Goal: Obtain resource: Obtain resource

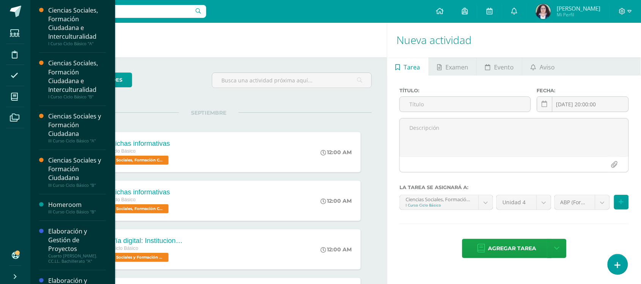
click at [4, 92] on li "Mis cursos" at bounding box center [15, 96] width 30 height 21
click at [7, 95] on span at bounding box center [14, 96] width 17 height 17
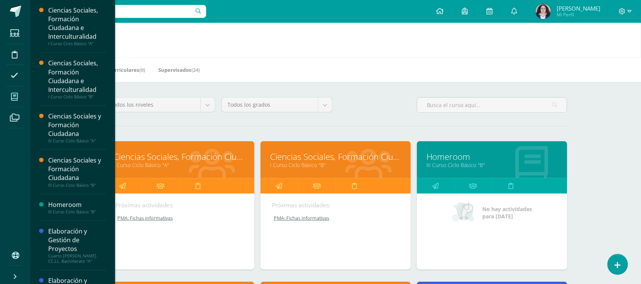
click at [204, 159] on link "Ciencias Sociales, Formación Ciudadana e Interculturalidad" at bounding box center [179, 157] width 131 height 12
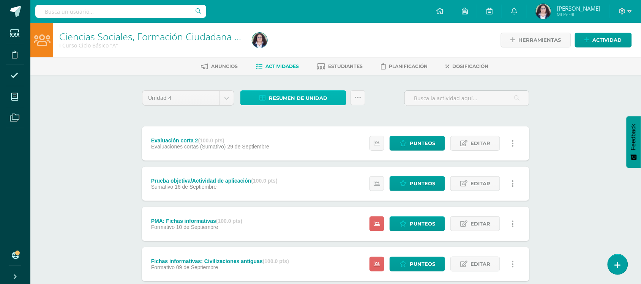
click at [318, 102] on span "Resumen de unidad" at bounding box center [298, 98] width 59 height 14
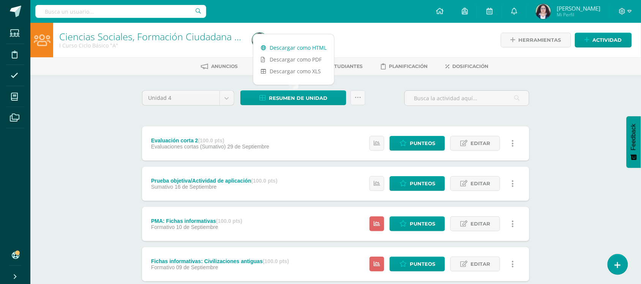
click at [296, 51] on link "Descargar como HTML" at bounding box center [293, 48] width 81 height 12
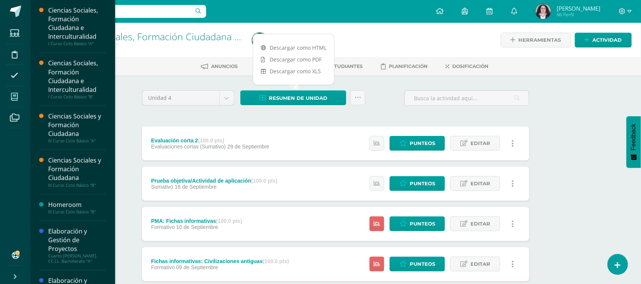
click at [17, 93] on icon at bounding box center [14, 97] width 7 height 8
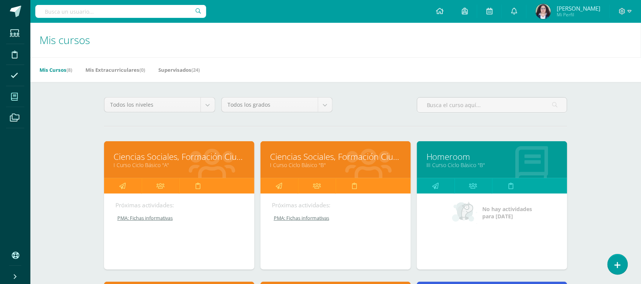
click at [306, 157] on link "Ciencias Sociales, Formación Ciudadana e Interculturalidad" at bounding box center [335, 157] width 131 height 12
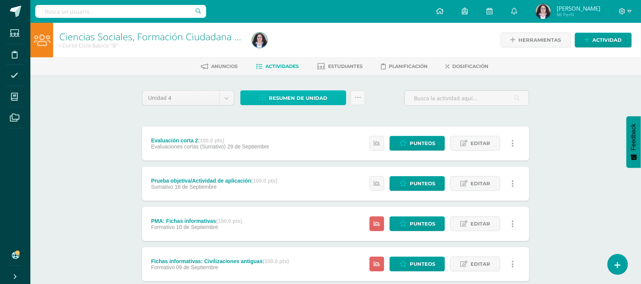
click at [291, 103] on span "Resumen de unidad" at bounding box center [298, 98] width 59 height 14
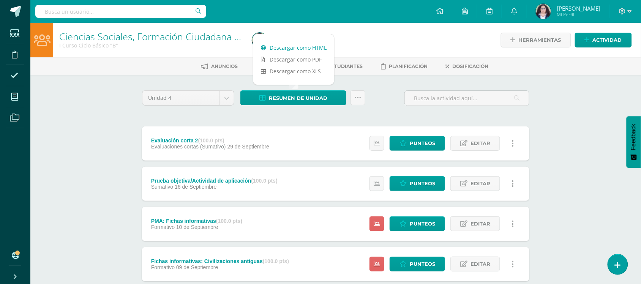
click at [273, 49] on link "Descargar como HTML" at bounding box center [293, 48] width 81 height 12
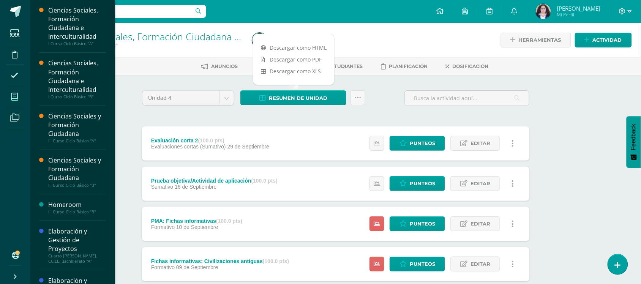
click at [22, 100] on span at bounding box center [14, 96] width 17 height 17
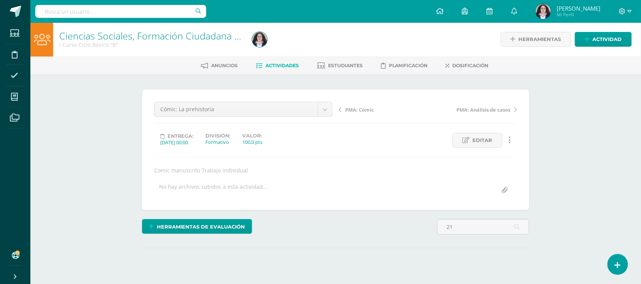
scroll to position [1, 0]
type input "21"
click at [603, 147] on div "Ciencias Sociales, Formación Ciudadana e Interculturalidad I Curso Ciclo Básico…" at bounding box center [335, 260] width 611 height 477
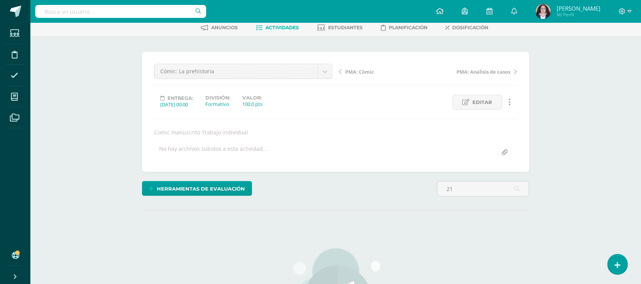
scroll to position [0, 0]
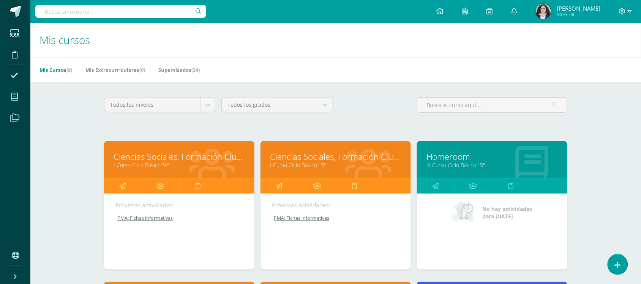
click at [219, 153] on link "Ciencias Sociales, Formación Ciudadana e Interculturalidad" at bounding box center [179, 157] width 131 height 12
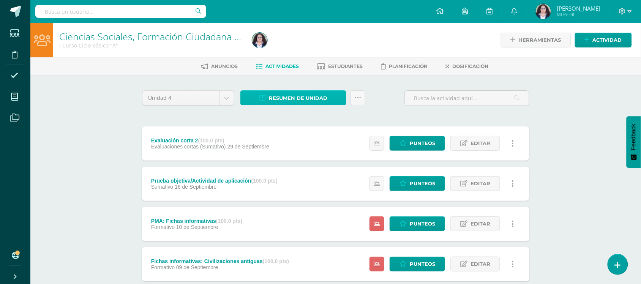
click at [296, 101] on span "Resumen de unidad" at bounding box center [298, 98] width 59 height 14
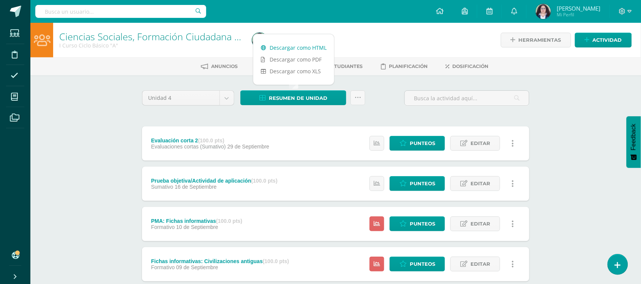
click at [300, 50] on link "Descargar como HTML" at bounding box center [293, 48] width 81 height 12
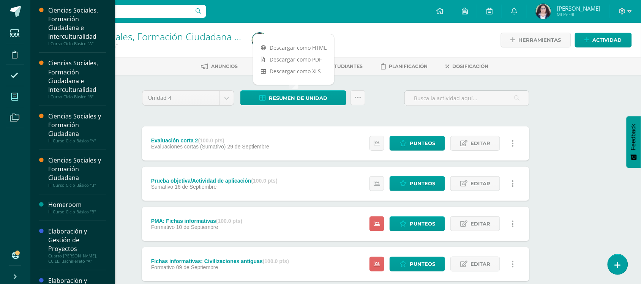
click at [8, 95] on span at bounding box center [14, 96] width 17 height 17
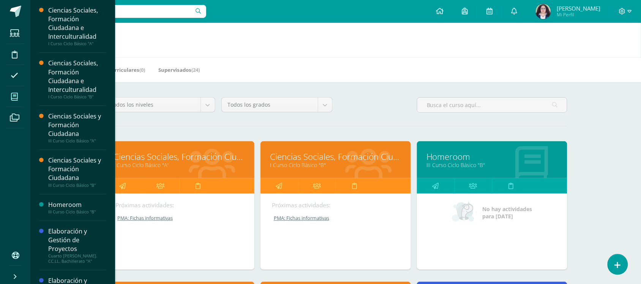
click at [348, 155] on link "Ciencias Sociales, Formación Ciudadana e Interculturalidad" at bounding box center [335, 157] width 131 height 12
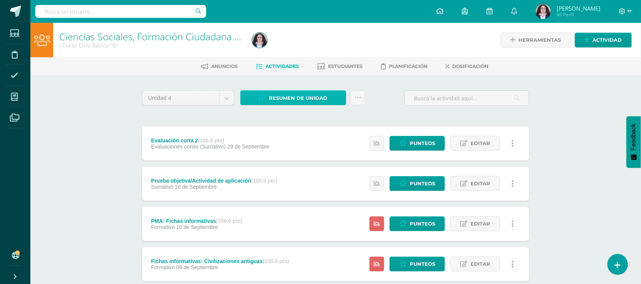
click at [300, 100] on span "Resumen de unidad" at bounding box center [298, 98] width 59 height 14
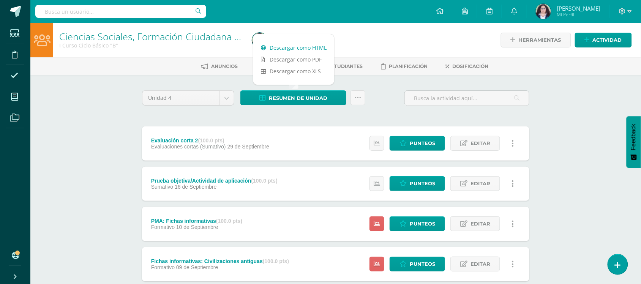
click at [295, 51] on link "Descargar como HTML" at bounding box center [293, 48] width 81 height 12
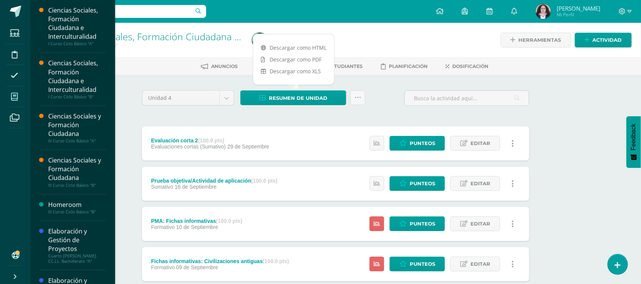
click at [16, 97] on icon at bounding box center [14, 97] width 7 height 8
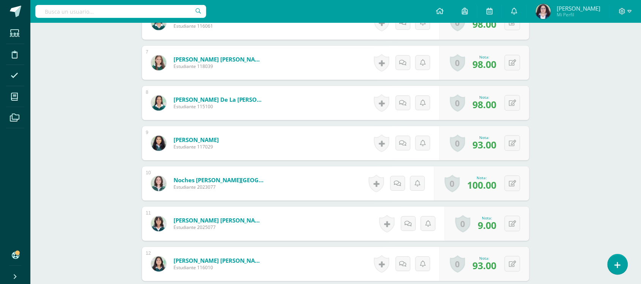
scroll to position [468, 0]
click at [510, 219] on button at bounding box center [513, 223] width 16 height 16
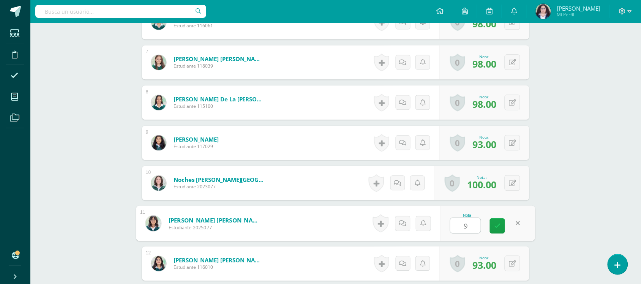
type input "90"
click at [498, 223] on icon at bounding box center [497, 226] width 7 height 6
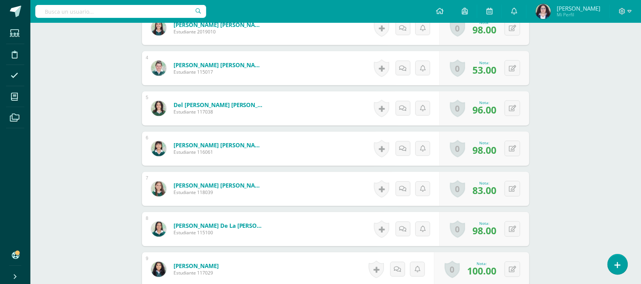
scroll to position [631, 0]
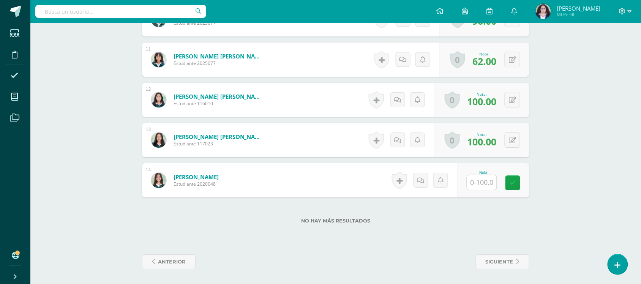
click at [482, 185] on input "text" at bounding box center [482, 182] width 30 height 15
type input "100"
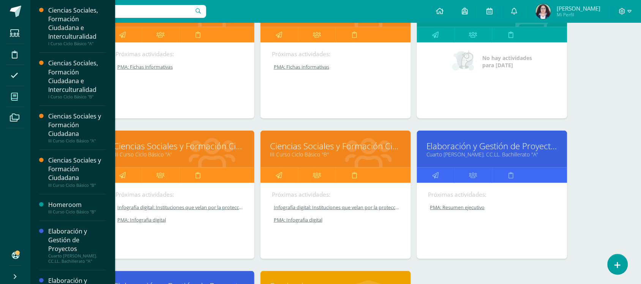
scroll to position [152, 0]
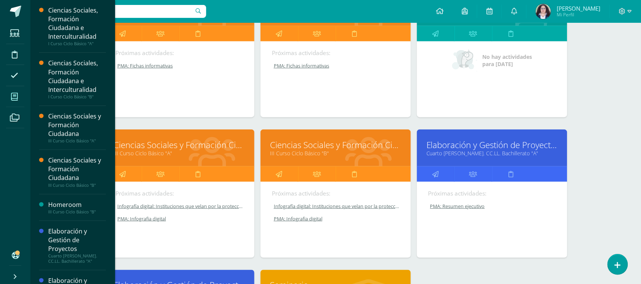
click at [183, 143] on link "Ciencias Sociales y Formación Ciudadana" at bounding box center [179, 145] width 131 height 12
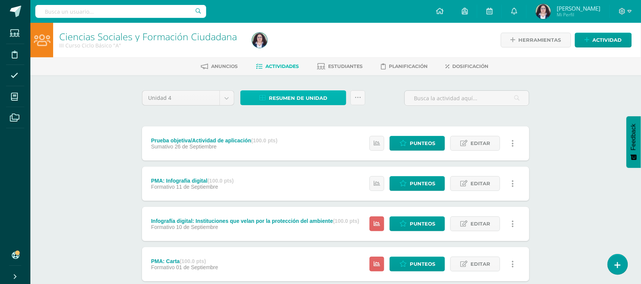
click at [277, 101] on span "Resumen de unidad" at bounding box center [298, 98] width 59 height 14
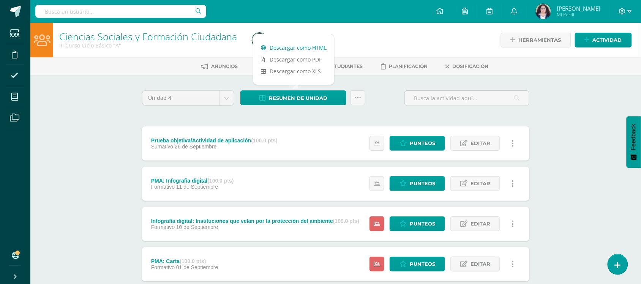
click at [285, 47] on link "Descargar como HTML" at bounding box center [293, 48] width 81 height 12
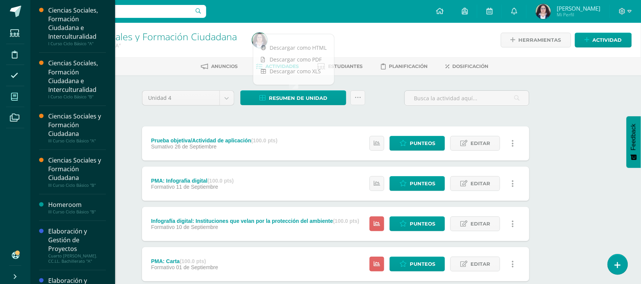
click at [6, 100] on span at bounding box center [14, 96] width 17 height 17
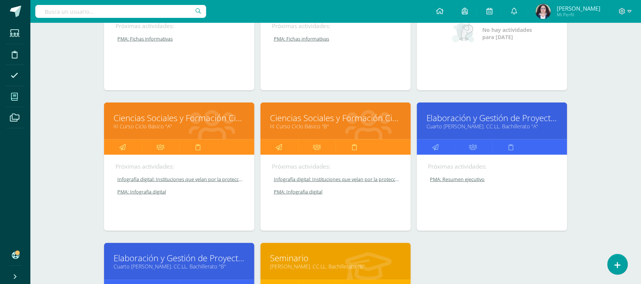
scroll to position [180, 0]
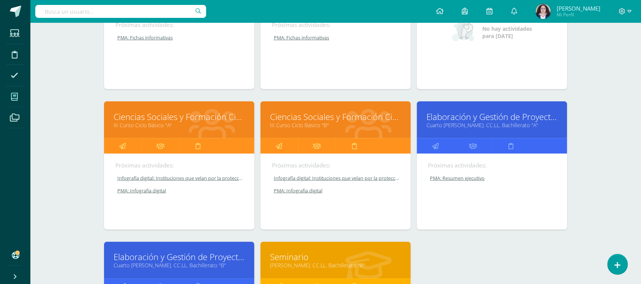
click at [309, 105] on div "Ciencias Sociales y Formación Ciudadana III Curso Ciclo Básico "B"" at bounding box center [336, 119] width 150 height 37
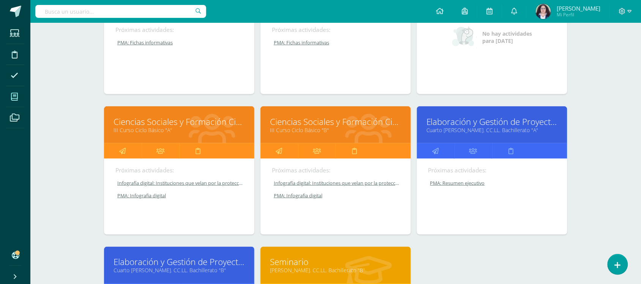
click at [310, 120] on link "Ciencias Sociales y Formación Ciudadana" at bounding box center [335, 122] width 131 height 12
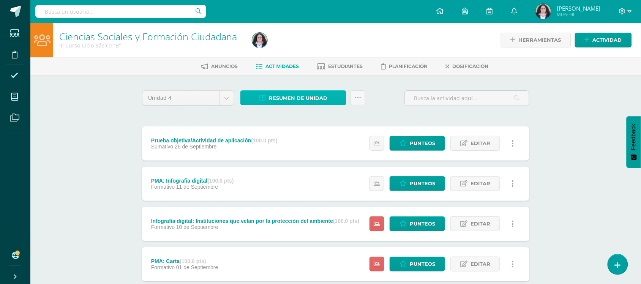
click at [301, 103] on span "Resumen de unidad" at bounding box center [298, 98] width 59 height 14
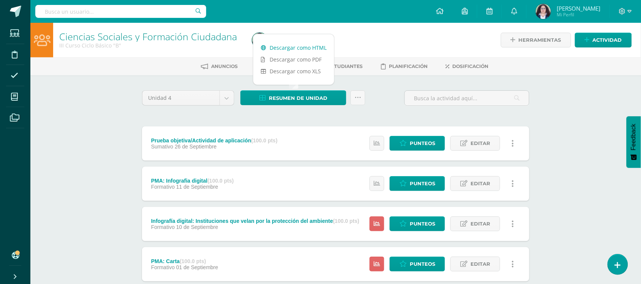
click at [280, 46] on link "Descargar como HTML" at bounding box center [293, 48] width 81 height 12
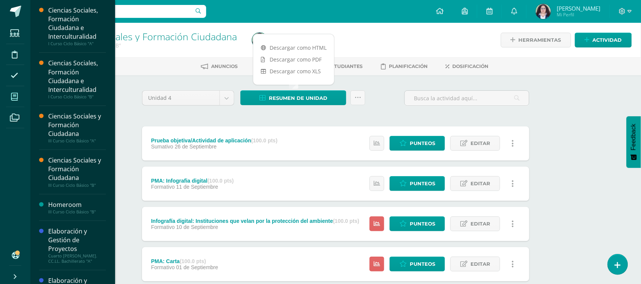
click at [23, 96] on link "Mis cursos" at bounding box center [15, 96] width 18 height 21
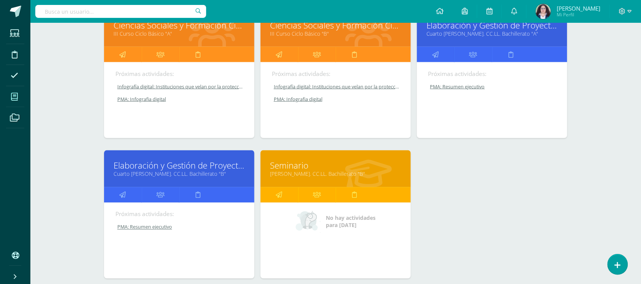
scroll to position [275, 0]
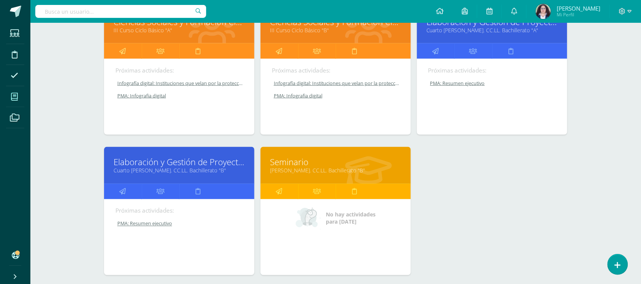
click at [493, 28] on link "Cuarto [PERSON_NAME]. CC.LL. Bachillerato "A"" at bounding box center [492, 30] width 131 height 7
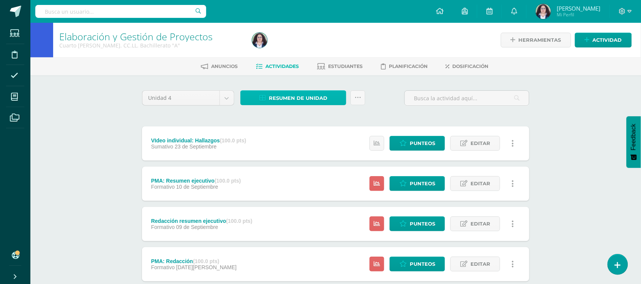
click at [309, 98] on span "Resumen de unidad" at bounding box center [298, 98] width 59 height 14
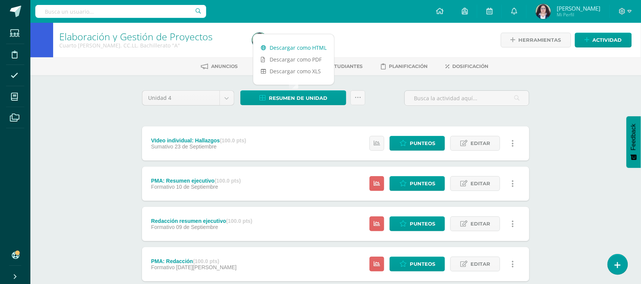
click at [283, 48] on link "Descargar como HTML" at bounding box center [293, 48] width 81 height 12
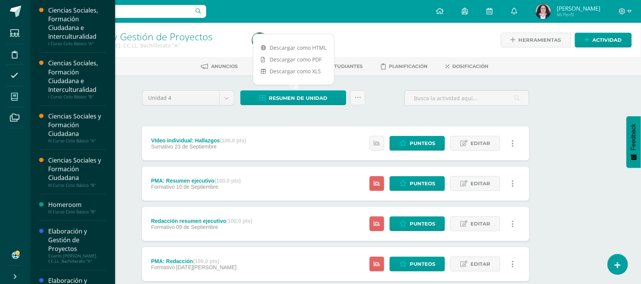
click at [19, 98] on span at bounding box center [14, 96] width 17 height 17
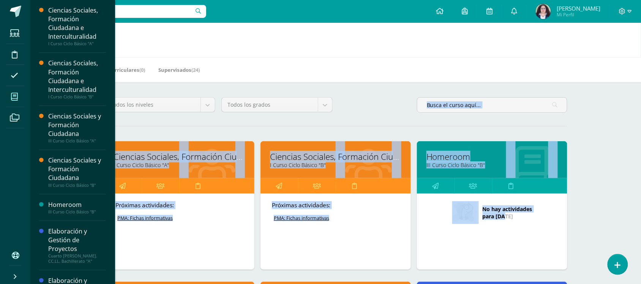
drag, startPoint x: 636, startPoint y: 109, endPoint x: 648, endPoint y: 244, distance: 135.0
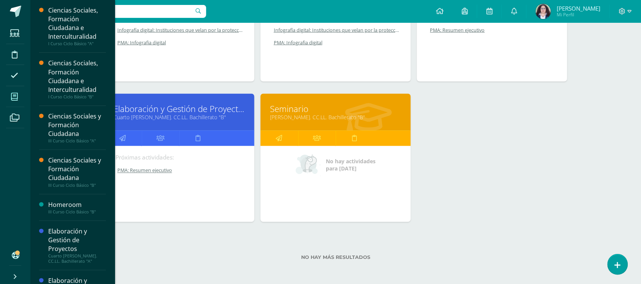
click at [204, 109] on link "Elaboración y Gestión de Proyectos" at bounding box center [179, 109] width 131 height 12
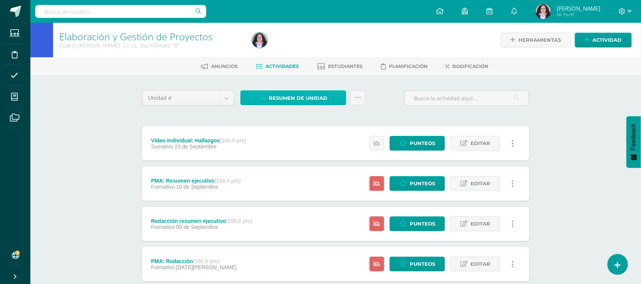
click at [286, 93] on span "Resumen de unidad" at bounding box center [298, 98] width 59 height 14
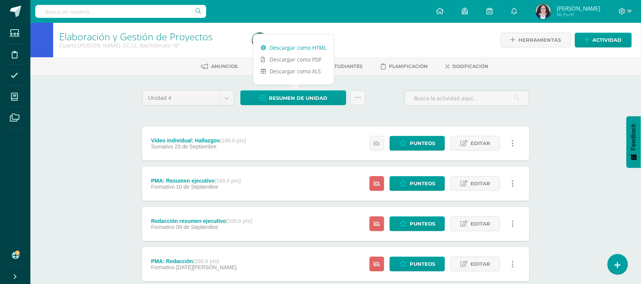
click at [276, 48] on link "Descargar como HTML" at bounding box center [293, 48] width 81 height 12
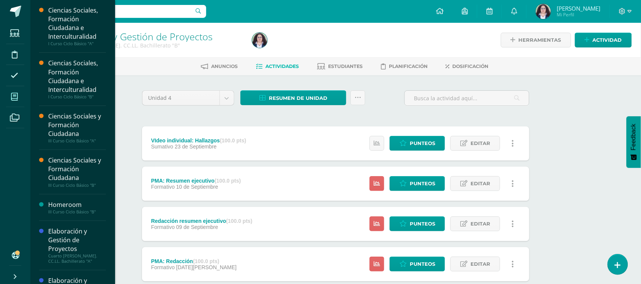
click at [17, 103] on span at bounding box center [14, 96] width 17 height 17
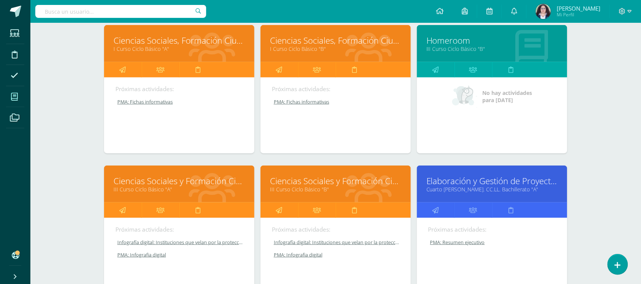
scroll to position [70, 0]
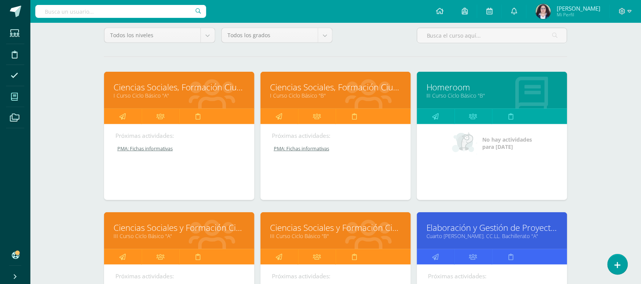
click at [136, 93] on link "I Curso Ciclo Básico "A"" at bounding box center [179, 95] width 131 height 7
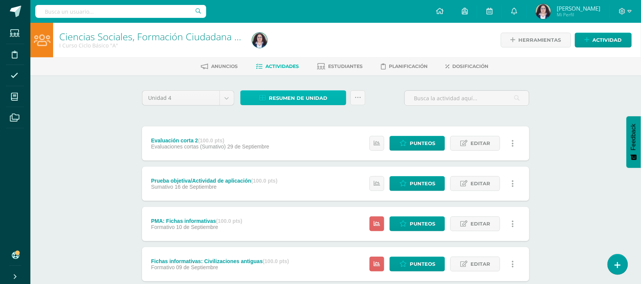
click at [310, 103] on span "Resumen de unidad" at bounding box center [298, 98] width 59 height 14
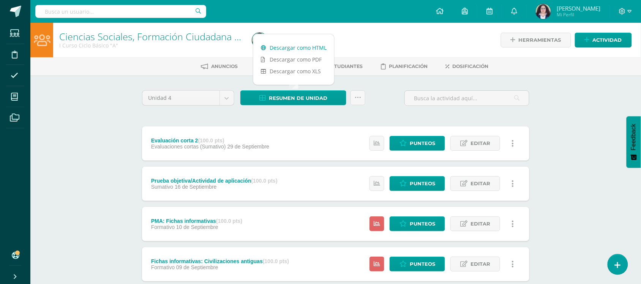
click at [294, 44] on link "Descargar como HTML" at bounding box center [293, 48] width 81 height 12
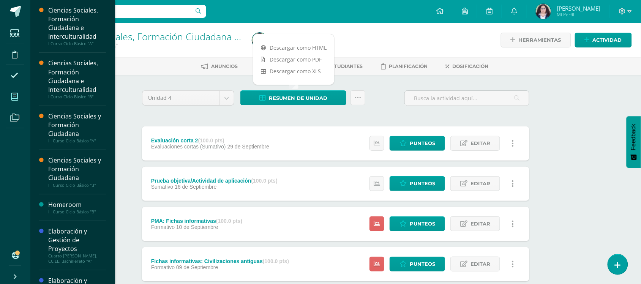
click at [20, 92] on span at bounding box center [14, 96] width 17 height 17
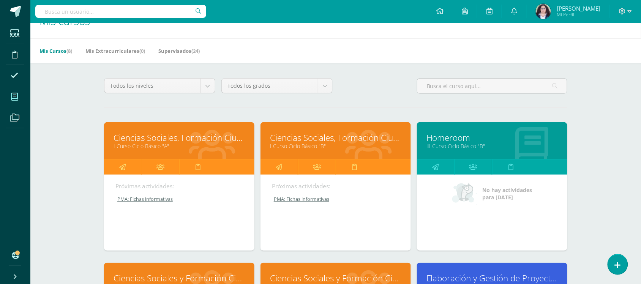
scroll to position [57, 0]
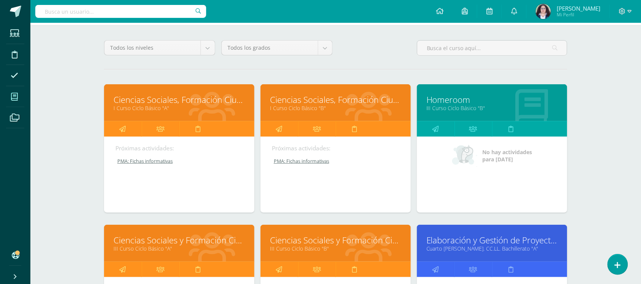
click at [354, 237] on link "Ciencias Sociales y Formación Ciudadana" at bounding box center [335, 240] width 131 height 12
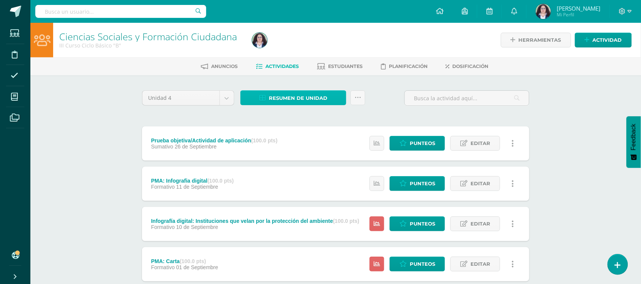
click at [310, 101] on span "Resumen de unidad" at bounding box center [298, 98] width 59 height 14
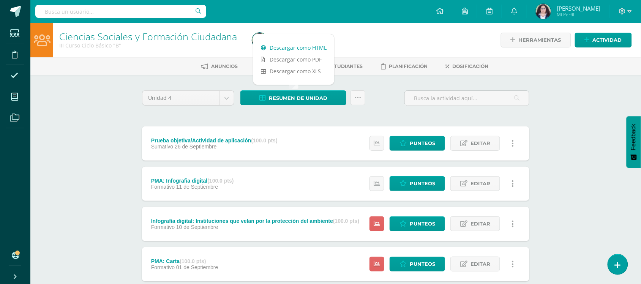
click at [294, 44] on link "Descargar como HTML" at bounding box center [293, 48] width 81 height 12
